Goal: Information Seeking & Learning: Find contact information

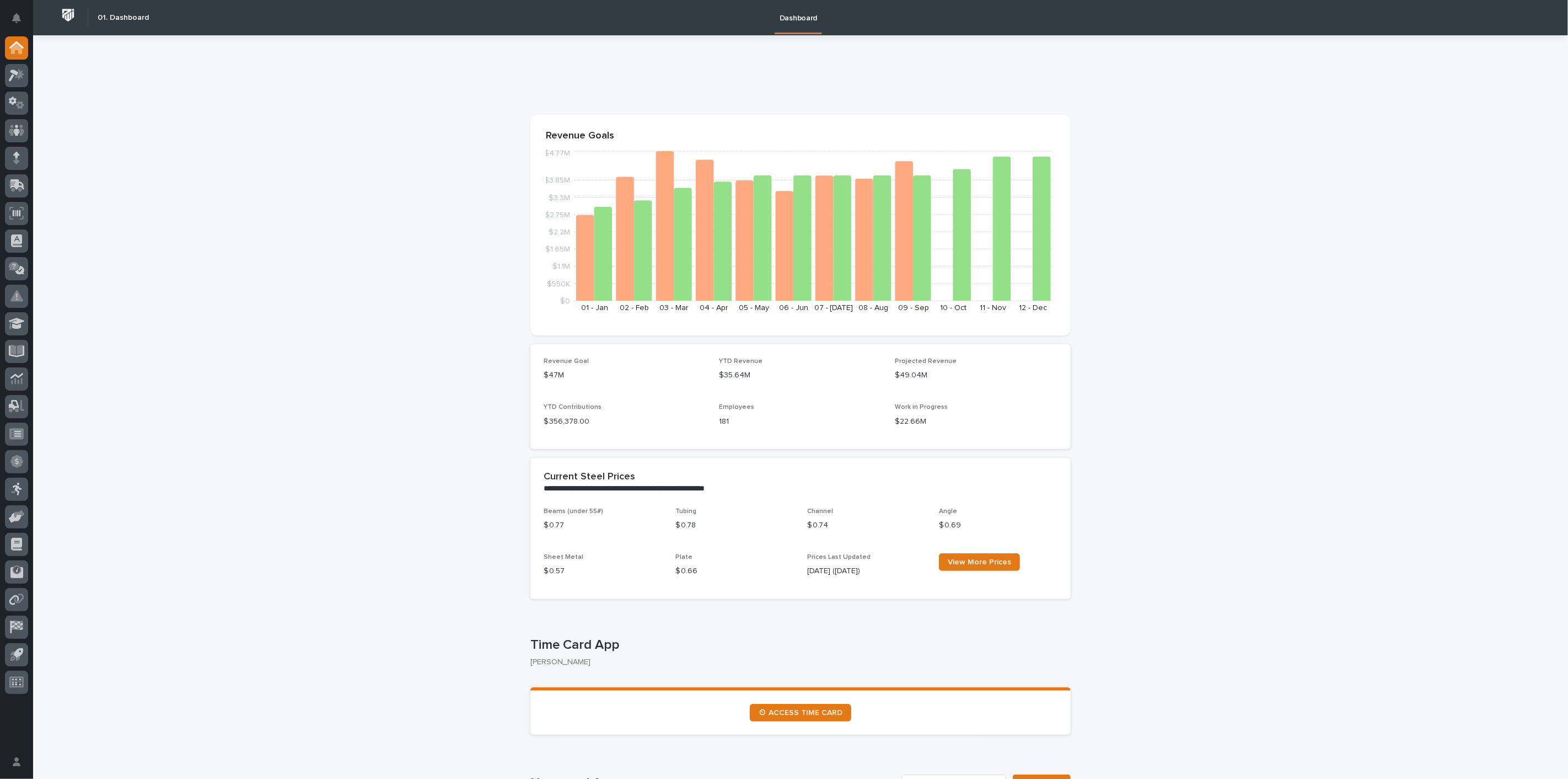
click at [21, 80] on icon at bounding box center [16, 75] width 16 height 12
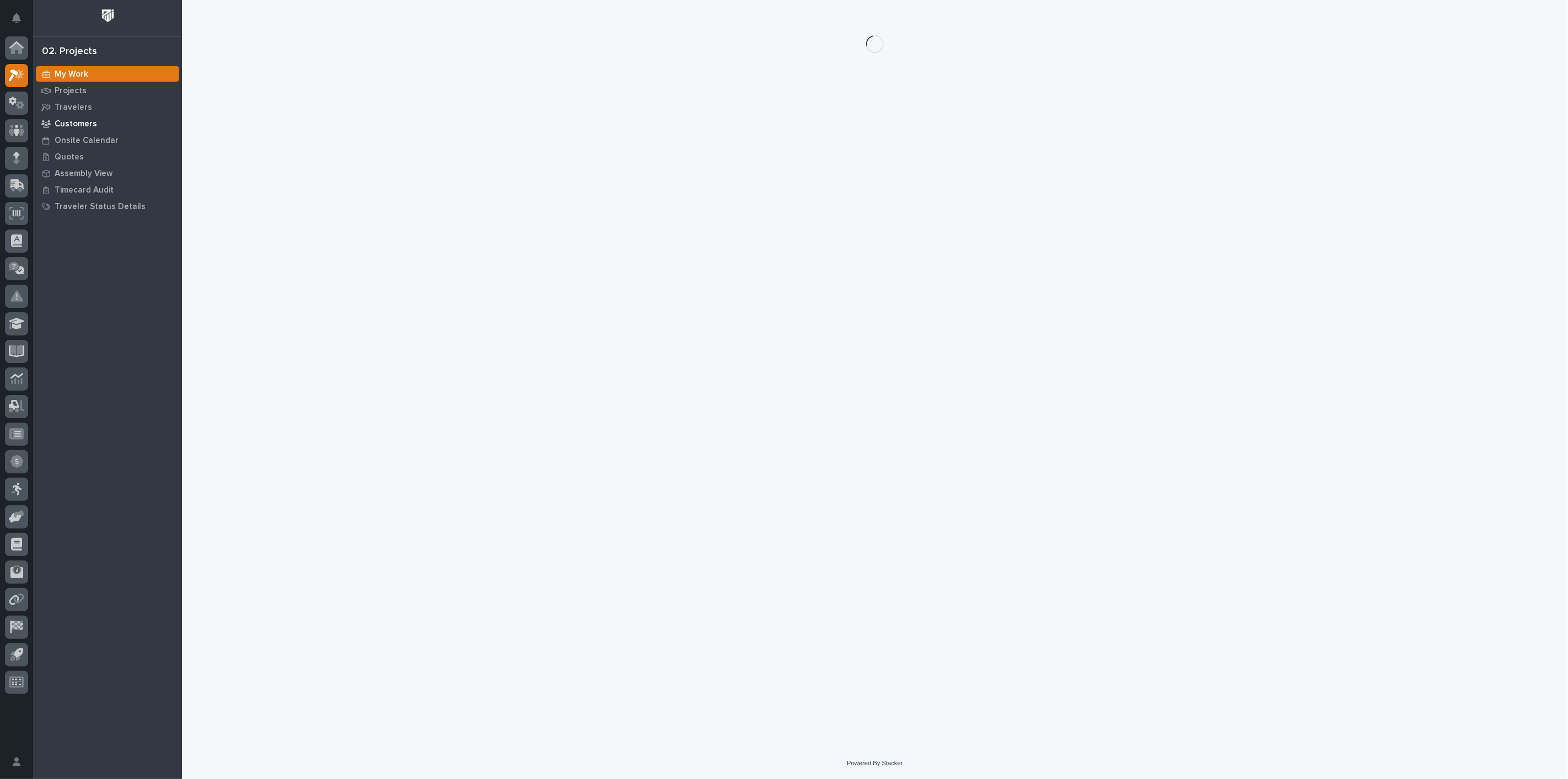
click at [81, 122] on p "Customers" at bounding box center [76, 124] width 43 height 10
click at [73, 86] on p "Projects" at bounding box center [70, 91] width 32 height 10
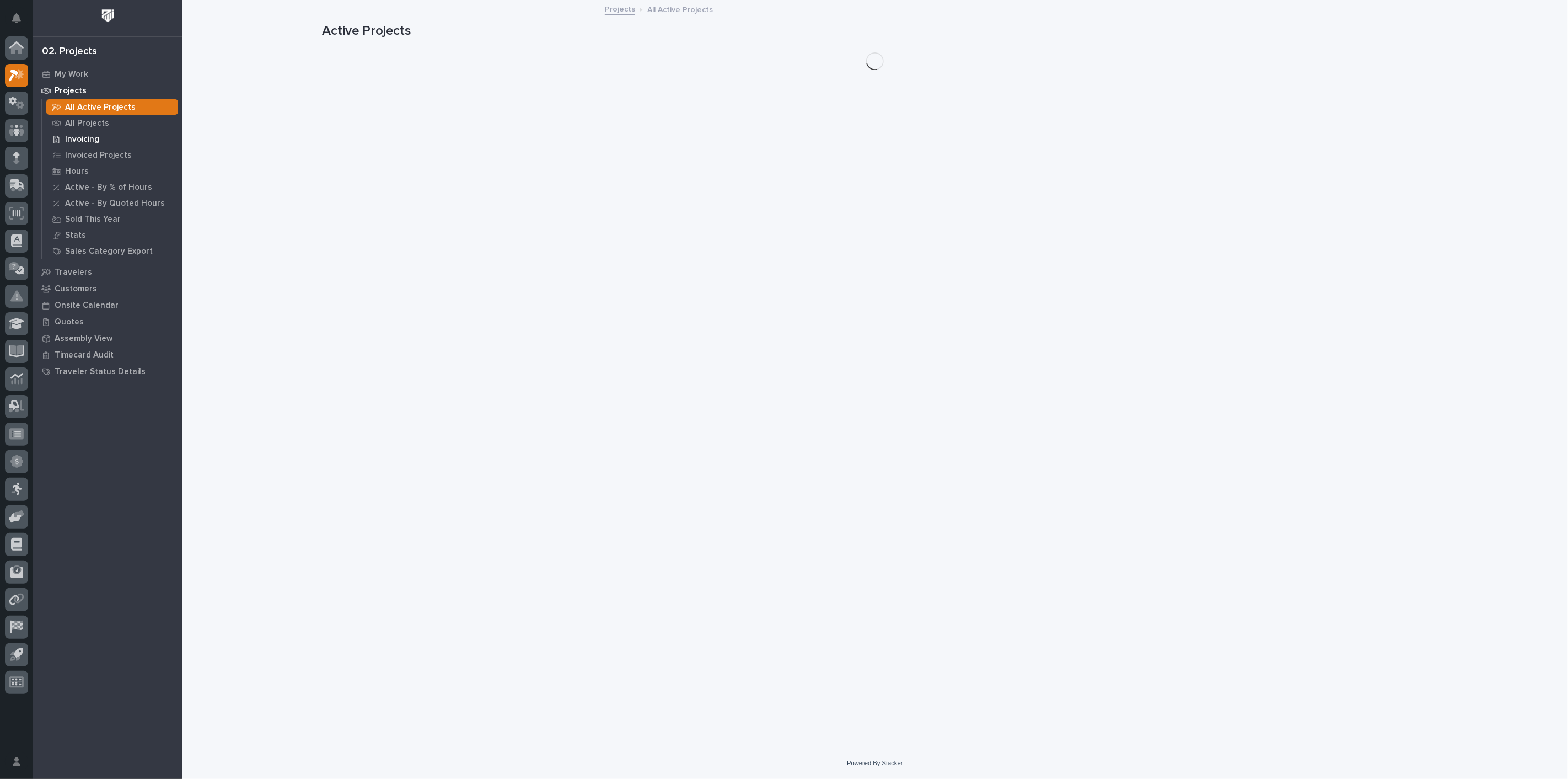
click at [78, 138] on p "Invoicing" at bounding box center [82, 140] width 34 height 10
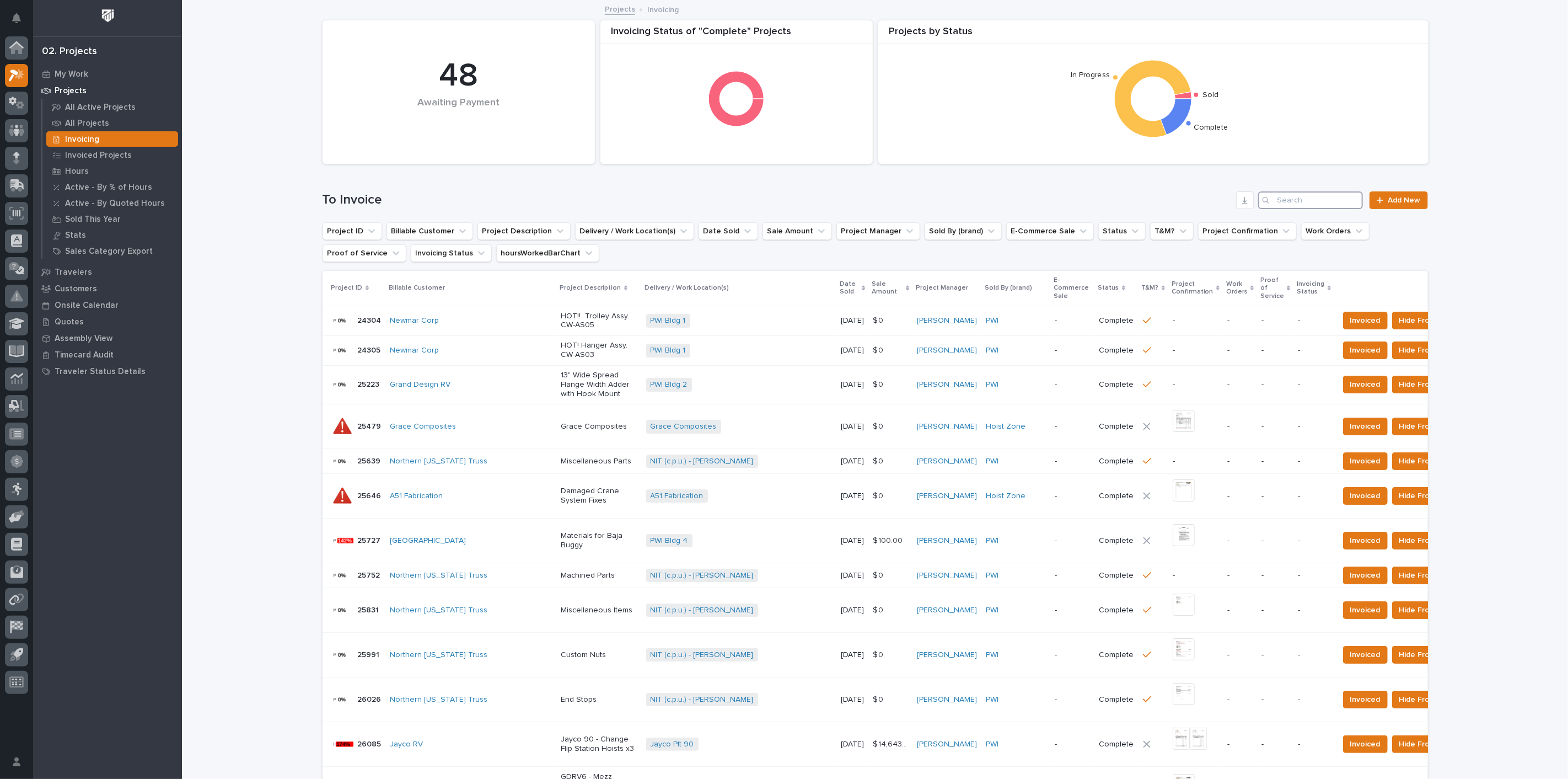
click at [1336, 196] on input "Search" at bounding box center [1311, 200] width 105 height 17
click at [1328, 201] on input "Search" at bounding box center [1311, 200] width 105 height 17
type input "27361"
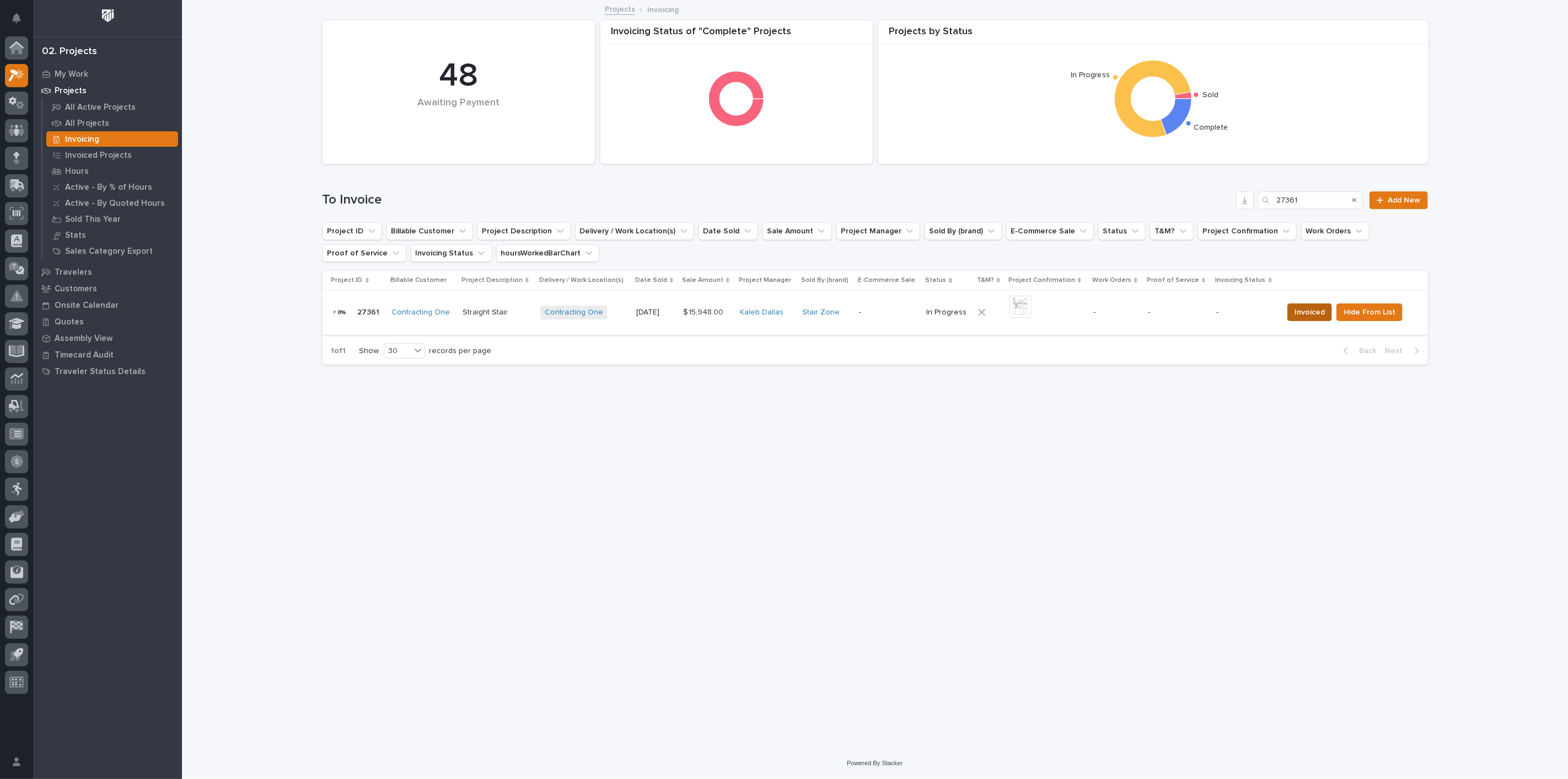
click at [1310, 310] on span "Invoiced" at bounding box center [1309, 312] width 30 height 13
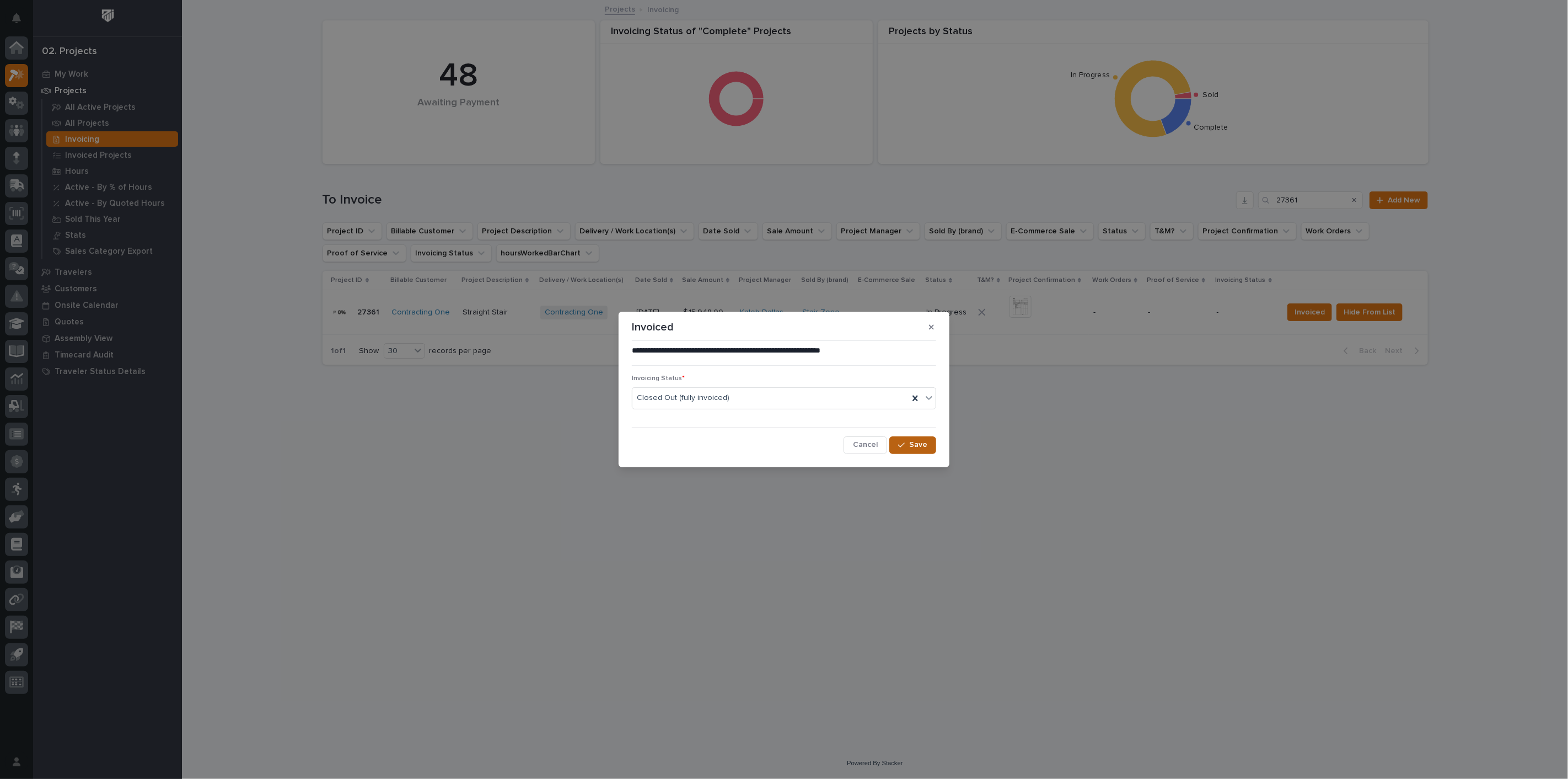
click at [915, 442] on span "Save" at bounding box center [918, 445] width 18 height 10
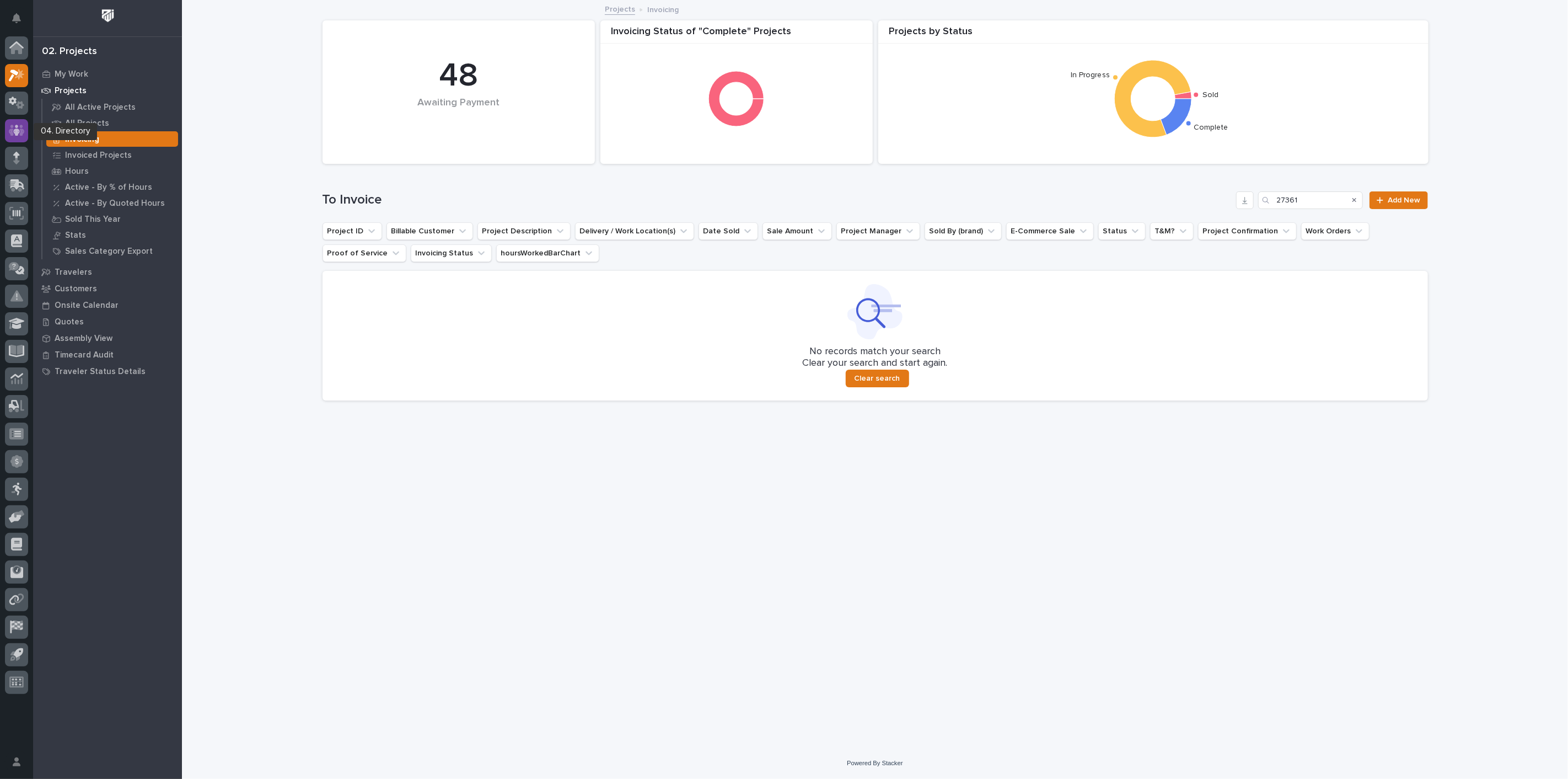
click at [9, 127] on icon at bounding box center [16, 130] width 16 height 12
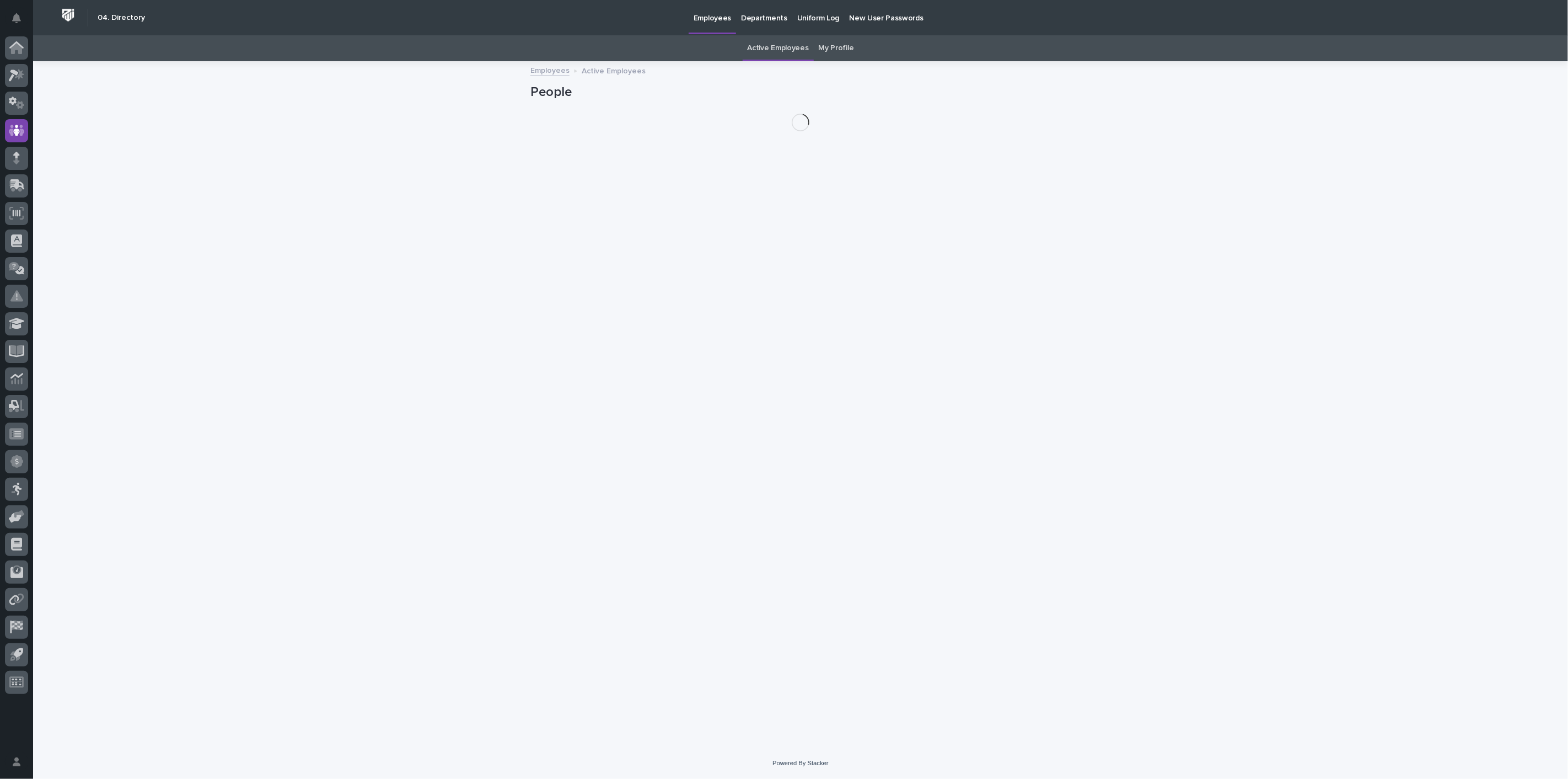
click at [762, 51] on link "Active Employees" at bounding box center [778, 48] width 62 height 26
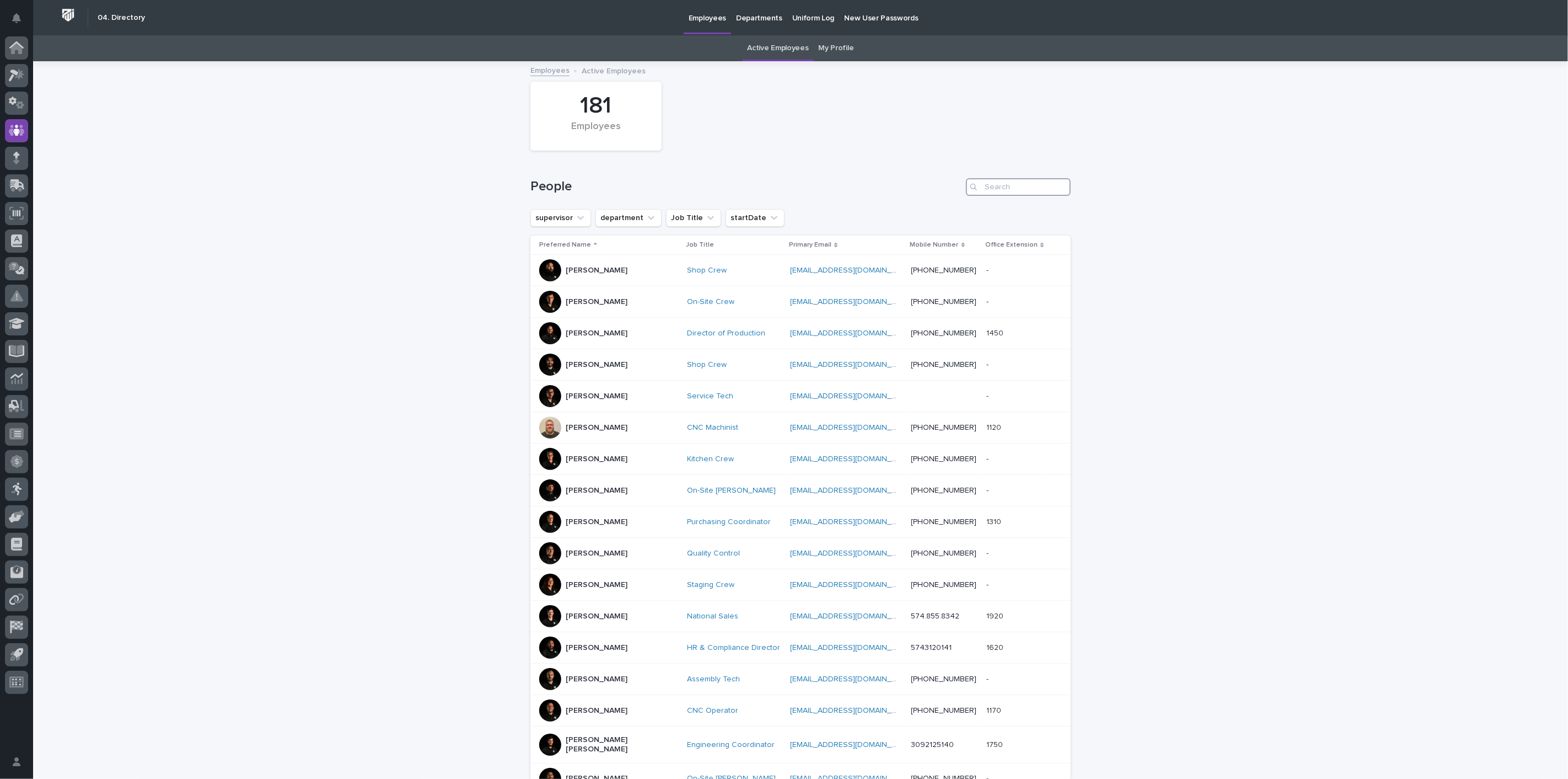
click at [1005, 195] on input "Search" at bounding box center [1019, 187] width 105 height 17
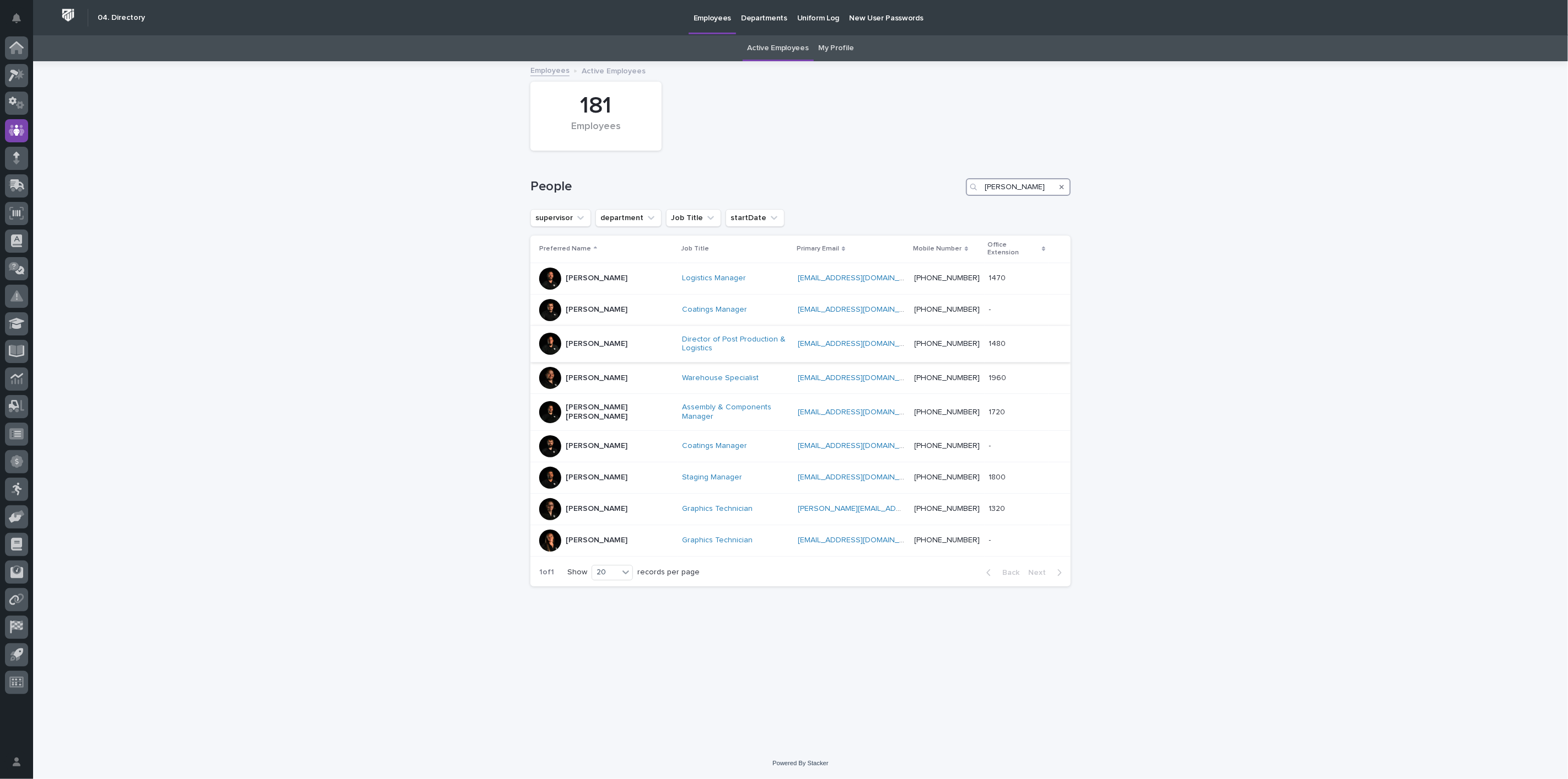
type input "[PERSON_NAME]"
click at [614, 337] on div "[PERSON_NAME]" at bounding box center [596, 343] width 62 height 12
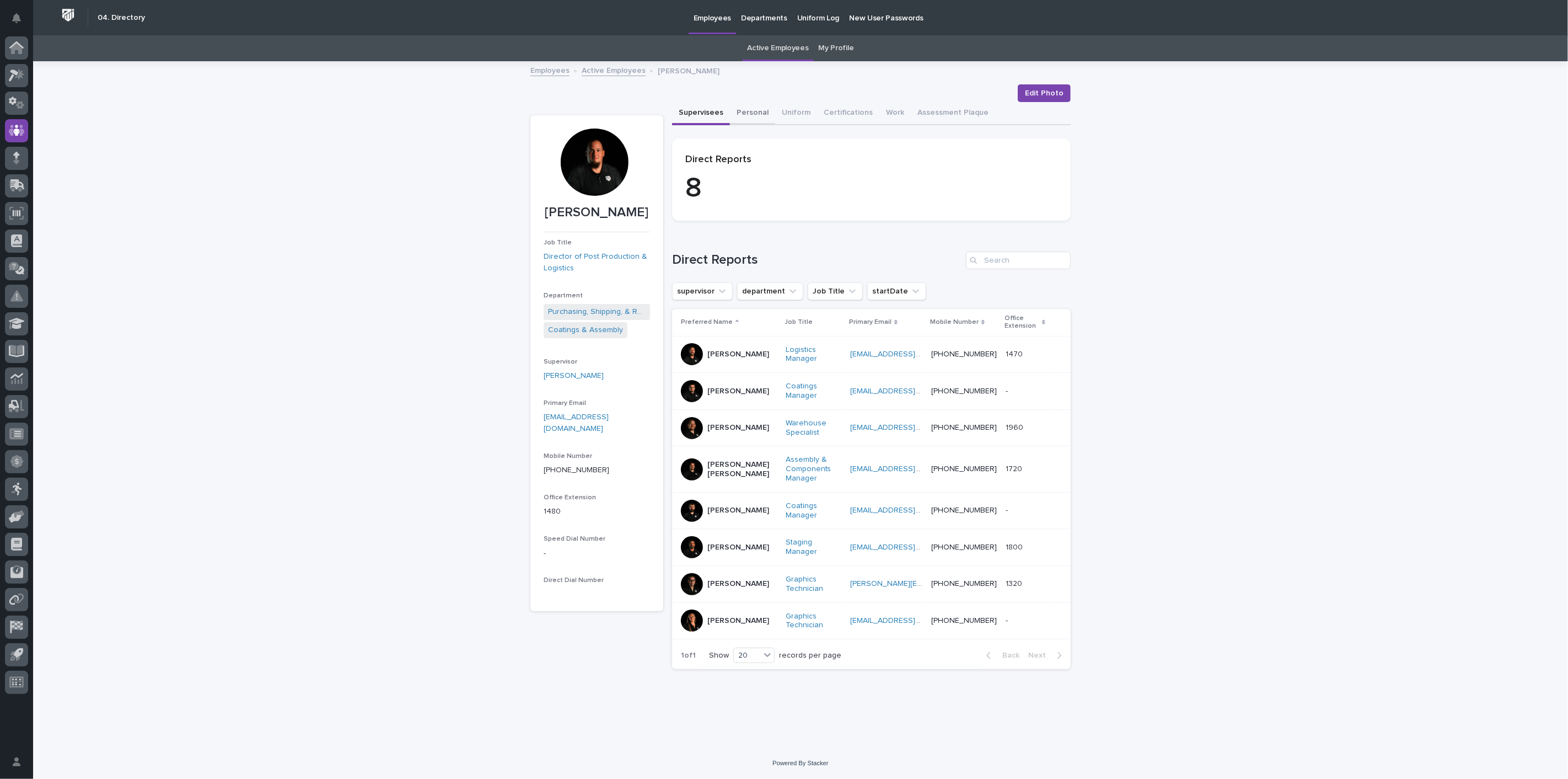
click at [761, 112] on button "Personal" at bounding box center [752, 113] width 45 height 23
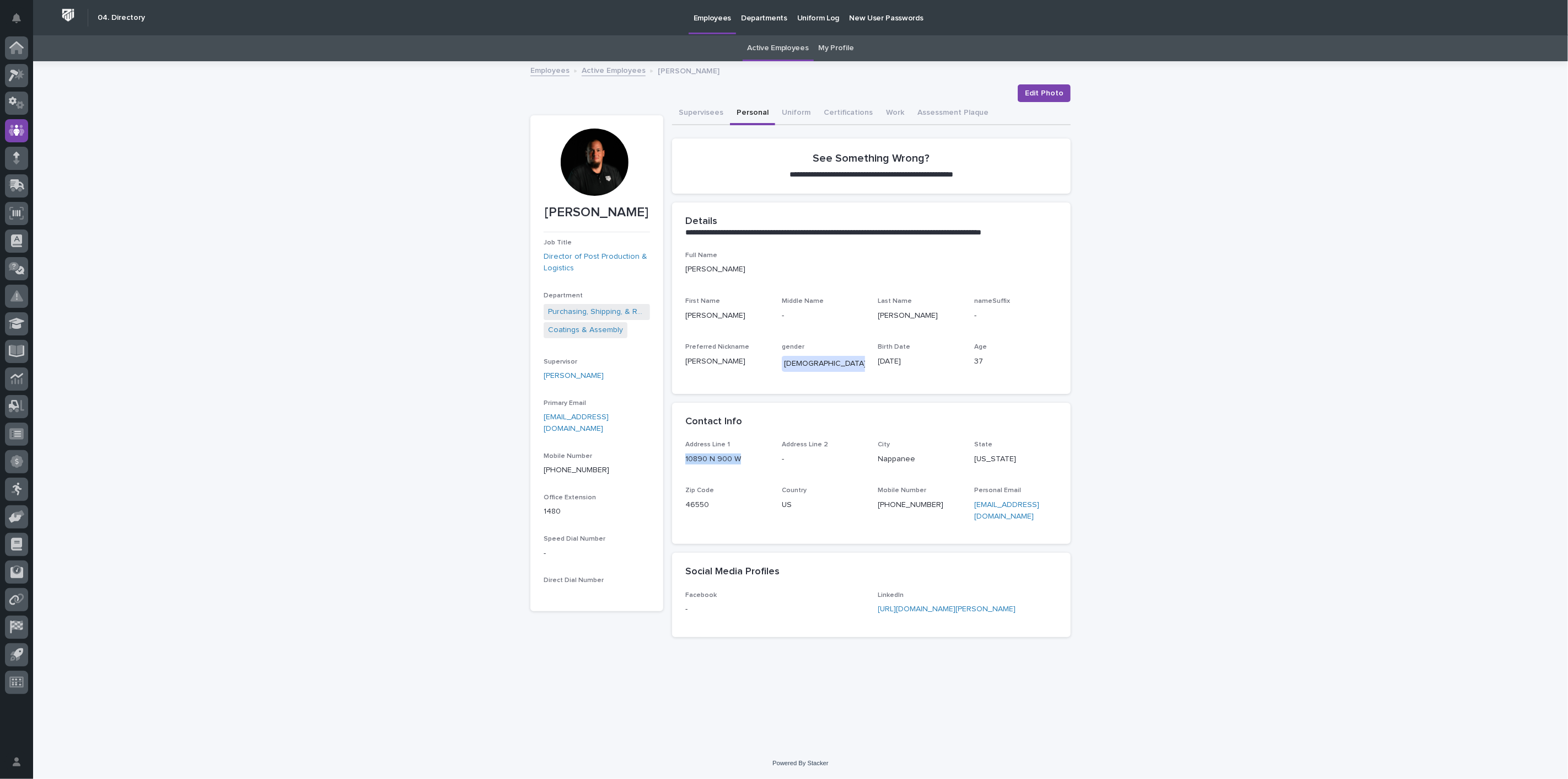
drag, startPoint x: 683, startPoint y: 456, endPoint x: 743, endPoint y: 459, distance: 60.1
click at [743, 459] on div "Address Line 1 10890 N 900 W Address Line [GEOGRAPHIC_DATA] [US_STATE] Zip Code…" at bounding box center [871, 492] width 398 height 104
copy p "10890 N 900 W"
click at [606, 72] on link "Active Employees" at bounding box center [614, 69] width 64 height 12
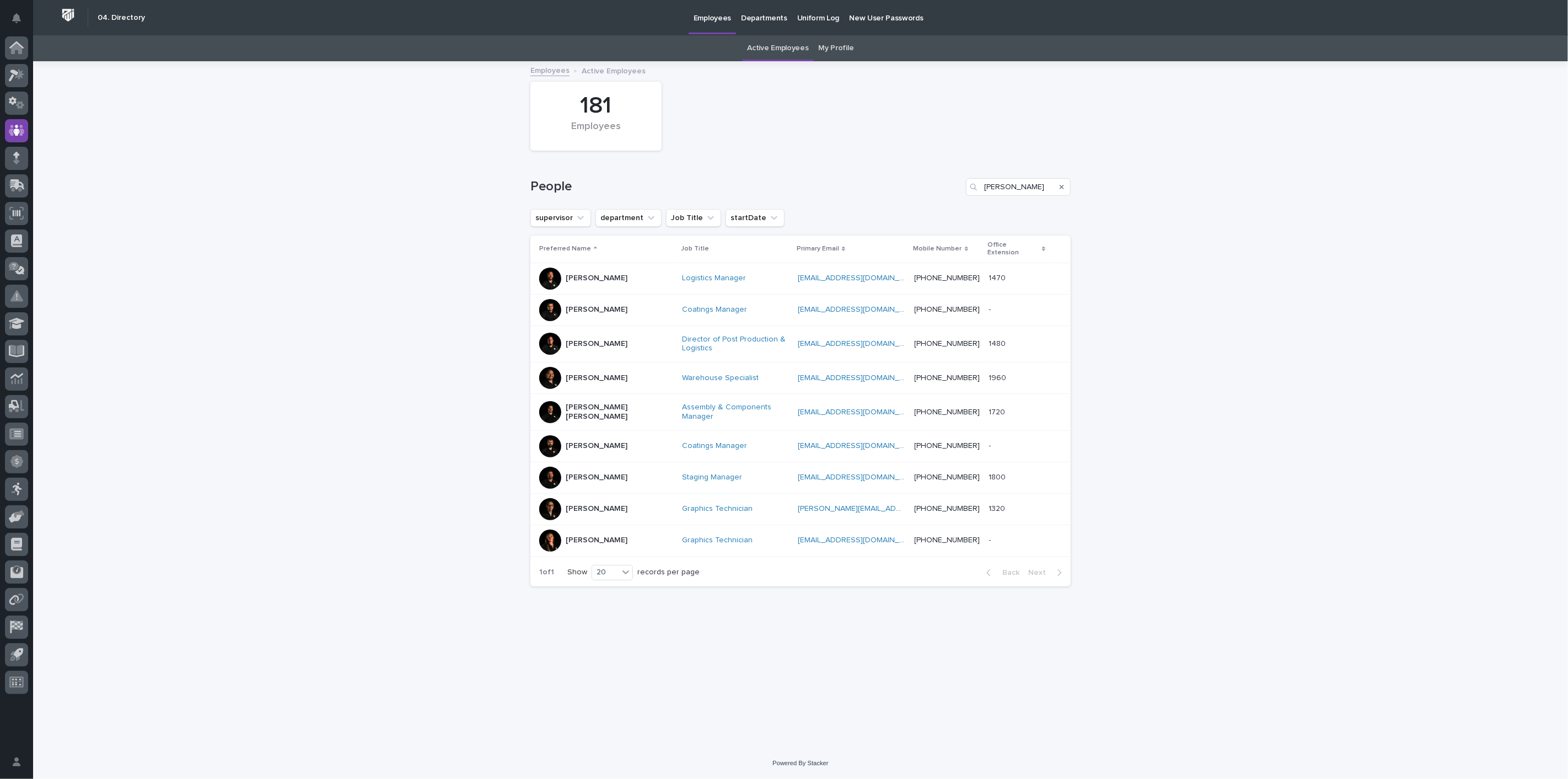
click at [587, 373] on p "[PERSON_NAME]" at bounding box center [596, 377] width 62 height 9
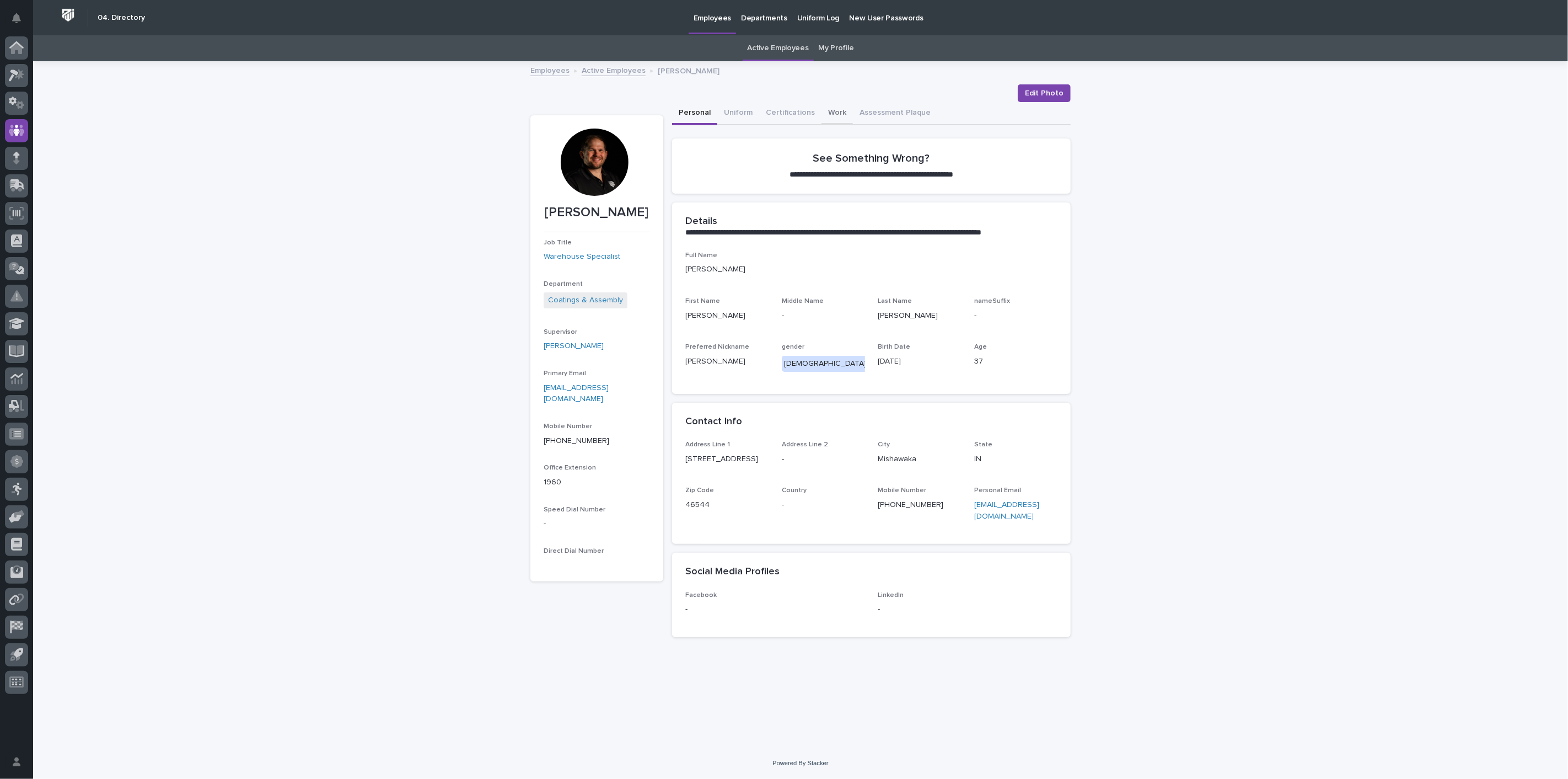
click at [823, 109] on button "Work" at bounding box center [837, 113] width 31 height 23
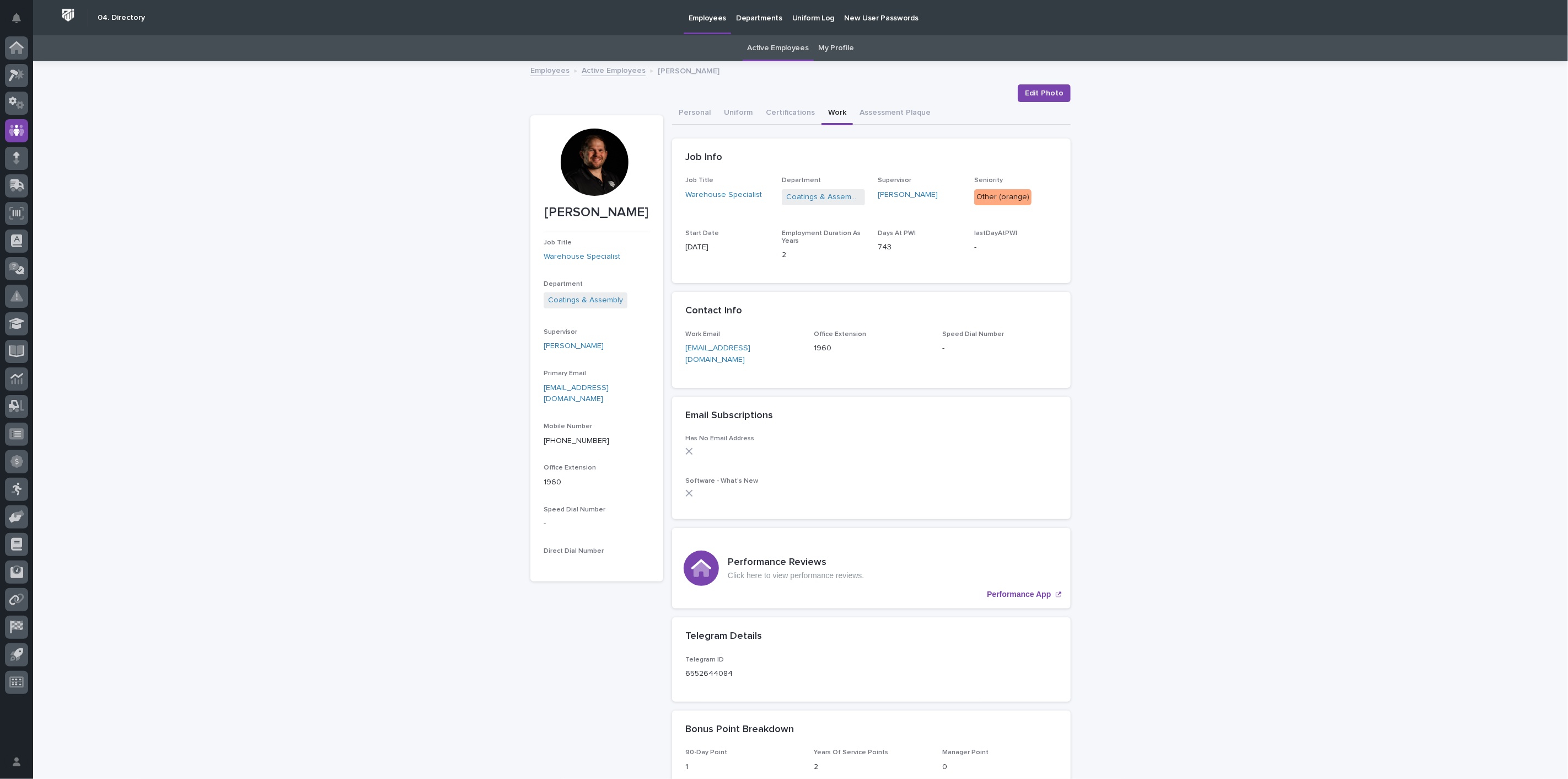
click at [536, 68] on link "Employees" at bounding box center [550, 69] width 39 height 12
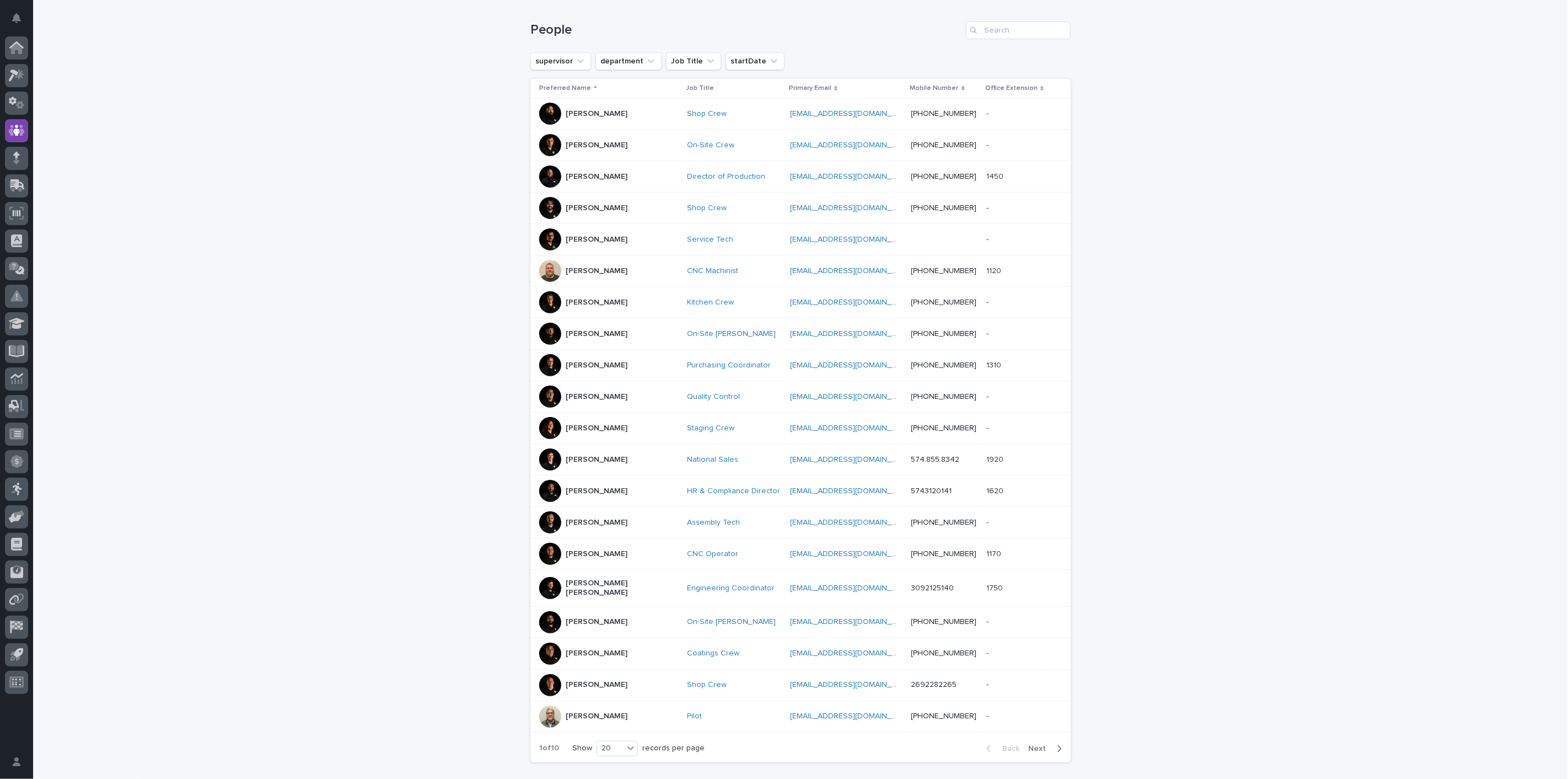
scroll to position [104, 0]
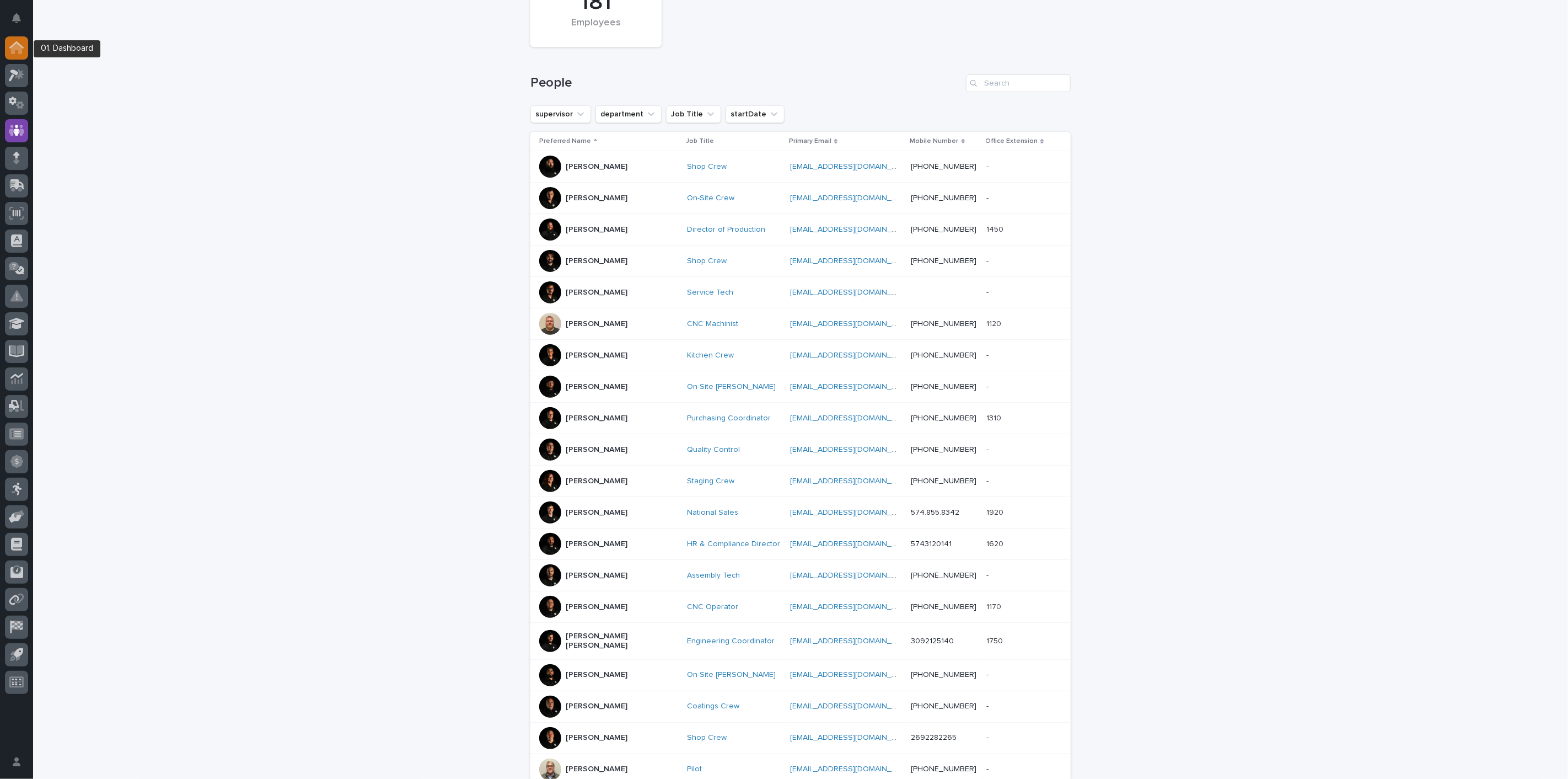
click at [21, 52] on icon at bounding box center [16, 48] width 11 height 11
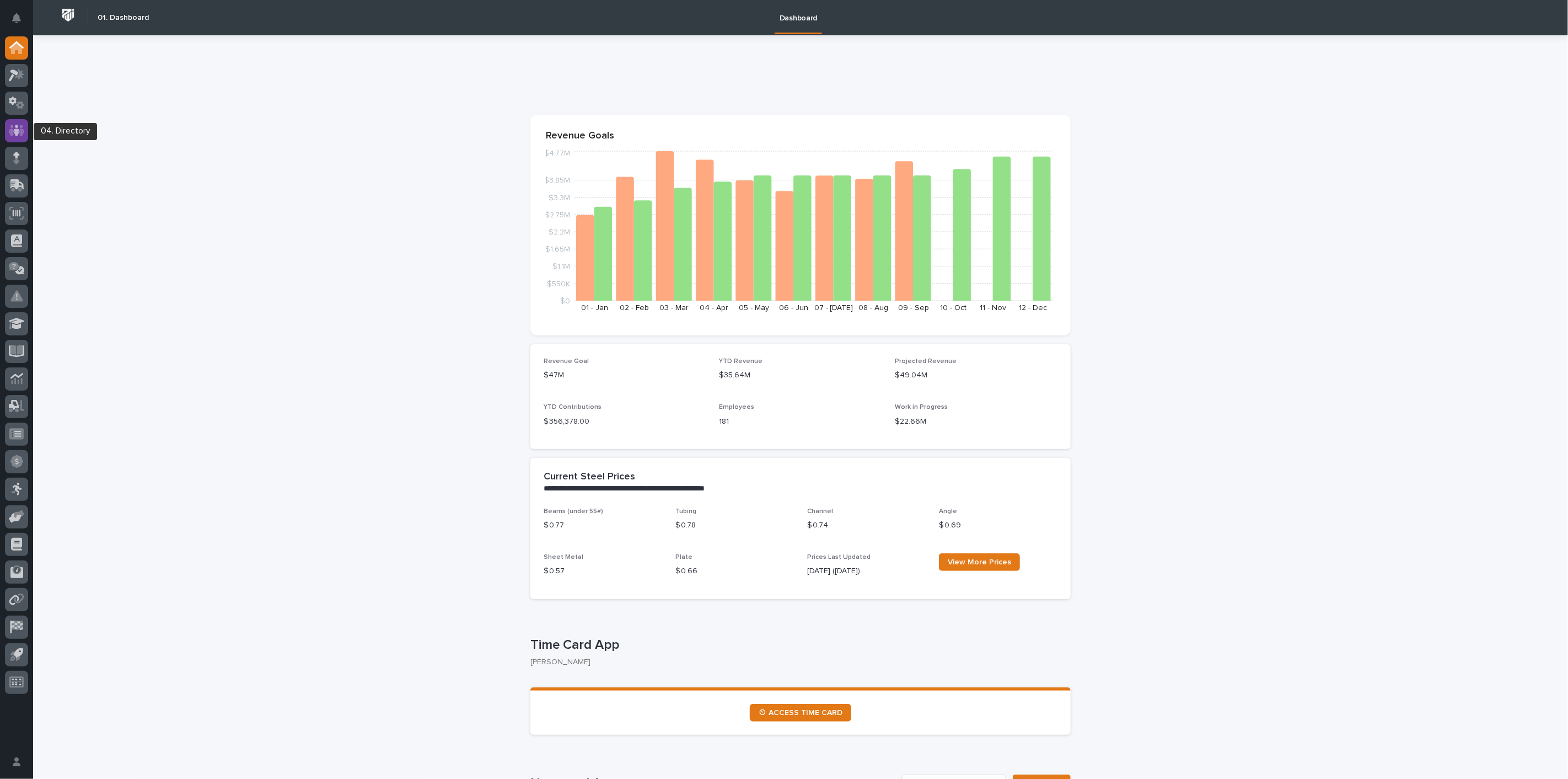
click at [17, 128] on icon at bounding box center [16, 130] width 16 height 12
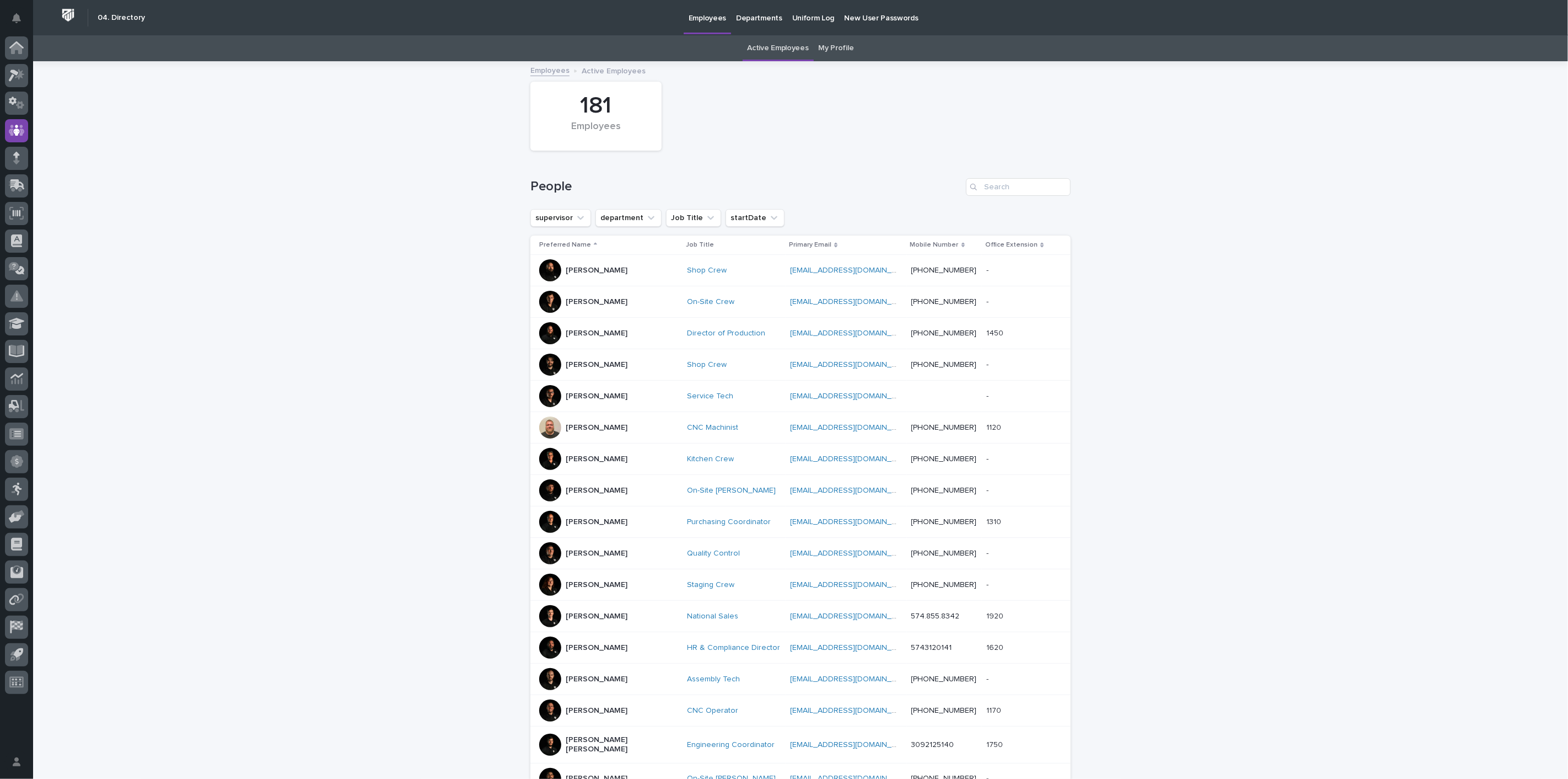
click at [766, 47] on link "Active Employees" at bounding box center [778, 48] width 62 height 26
click at [995, 188] on input "Search" at bounding box center [1019, 187] width 105 height 17
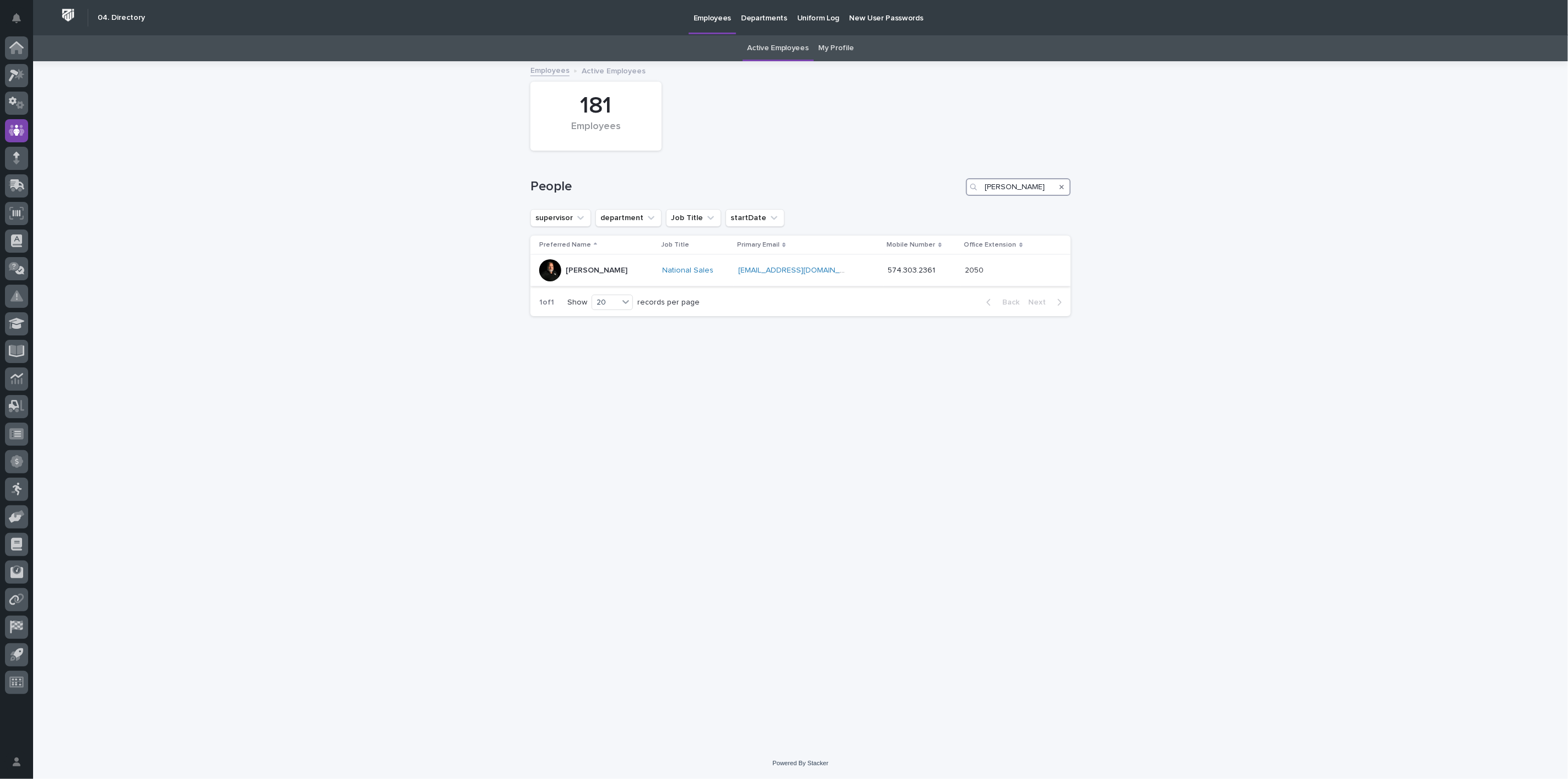
type input "[PERSON_NAME]"
click at [575, 270] on p "[PERSON_NAME]" at bounding box center [596, 270] width 62 height 9
